Goal: Task Accomplishment & Management: Manage account settings

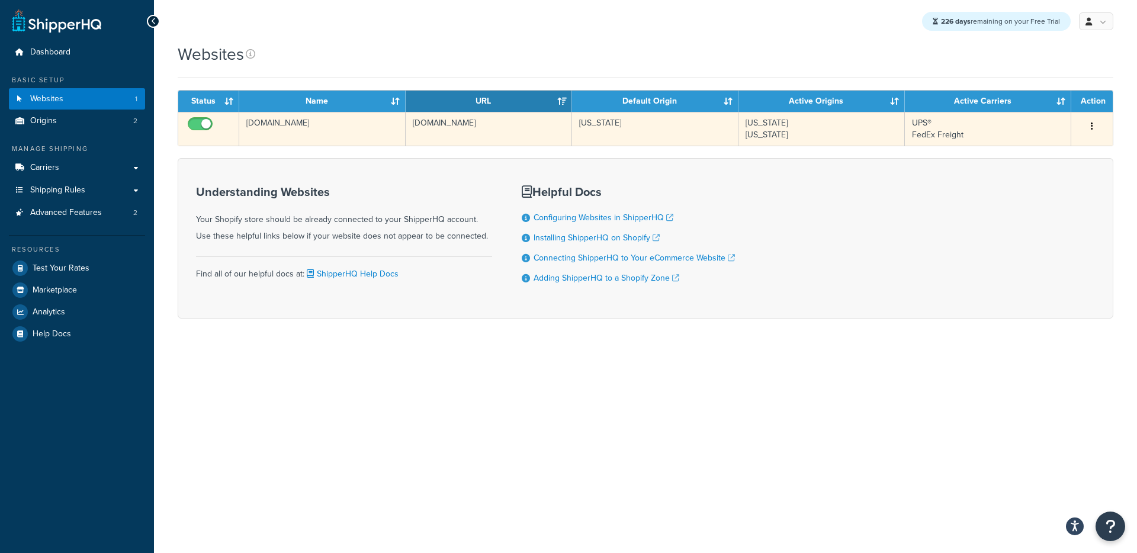
click at [344, 133] on td "[DOMAIN_NAME]" at bounding box center [322, 129] width 166 height 34
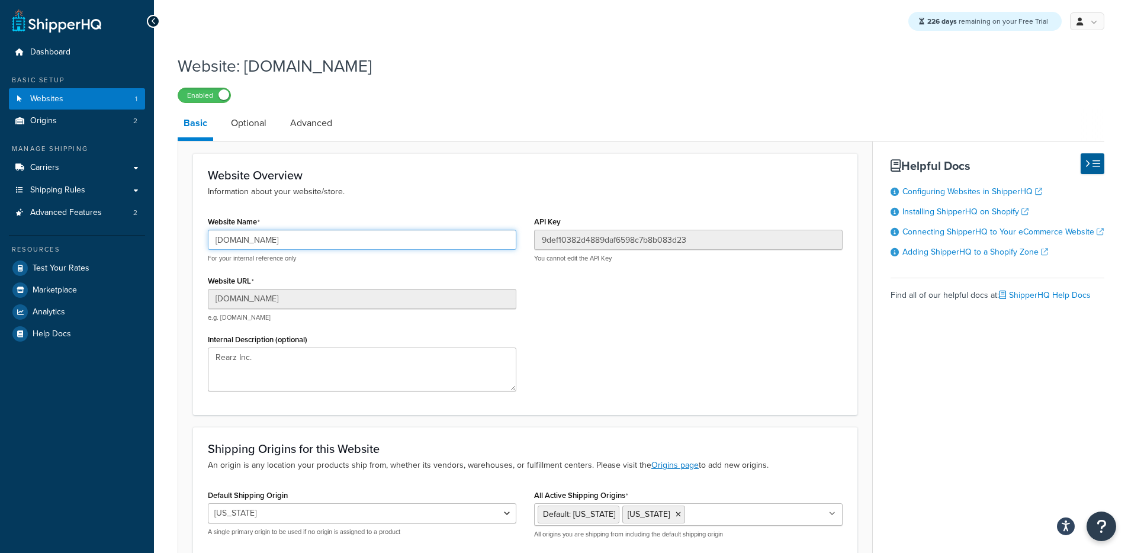
drag, startPoint x: 386, startPoint y: 251, endPoint x: 188, endPoint y: 246, distance: 197.3
click at [188, 246] on form "Website Overview Information about your website/store. Website Name [DOMAIN_NAM…" at bounding box center [525, 382] width 694 height 458
